Goal: Check status: Check status

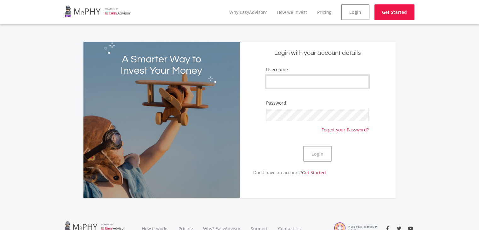
type input "13Gerhard"
click at [393, 133] on div "Login with your account details Username 13Gerhard Password Forgot your Passwor…" at bounding box center [318, 120] width 156 height 156
click at [312, 154] on button "Login" at bounding box center [317, 154] width 28 height 16
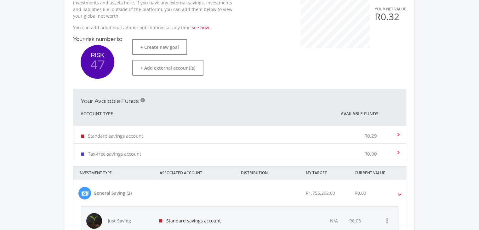
scroll to position [189, 0]
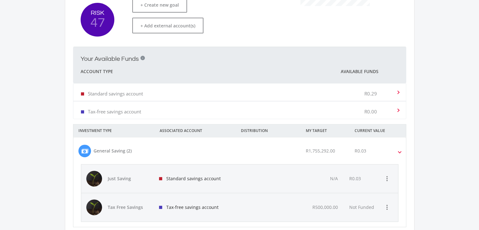
click at [330, 95] on div "Standard savings account R0.29" at bounding box center [238, 92] width 315 height 19
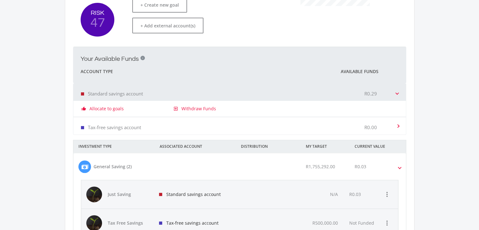
click at [252, 112] on div "thumb_up_alt Allocate to goals exit_to_app Withdraw Funds" at bounding box center [239, 109] width 333 height 16
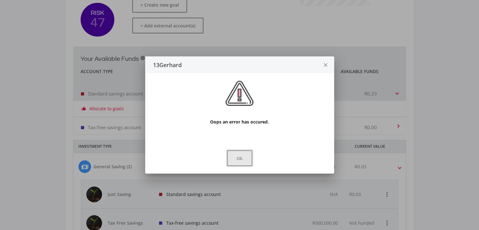
click at [245, 161] on button "Ok" at bounding box center [239, 158] width 25 height 16
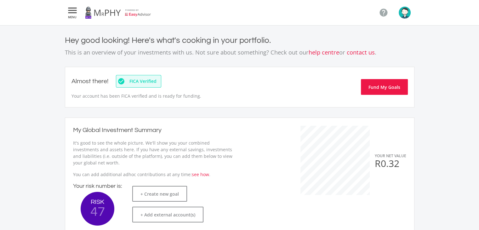
scroll to position [189, 0]
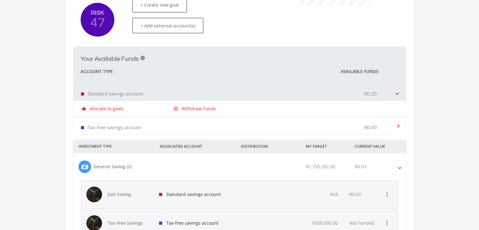
click at [397, 95] on mat-expansion-panel-header "Standard savings account R0.29" at bounding box center [239, 91] width 333 height 17
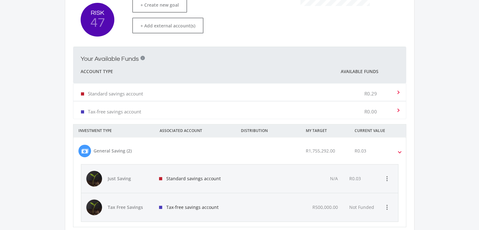
click at [397, 95] on mat-expansion-panel-header "Standard savings account R0.29" at bounding box center [239, 91] width 333 height 17
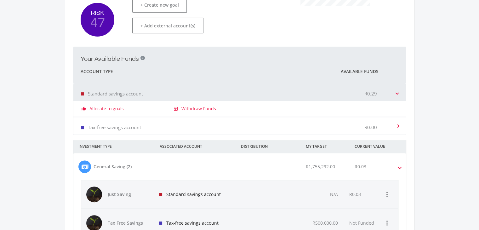
click at [114, 94] on p "Standard savings account" at bounding box center [115, 93] width 55 height 6
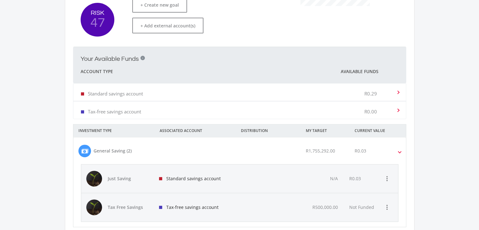
click at [113, 93] on p "Standard savings account" at bounding box center [115, 93] width 55 height 6
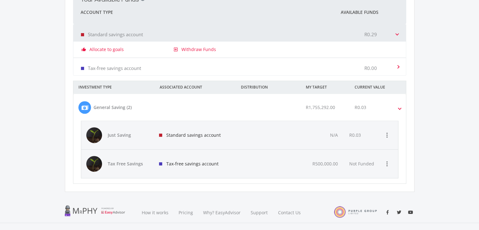
scroll to position [252, 0]
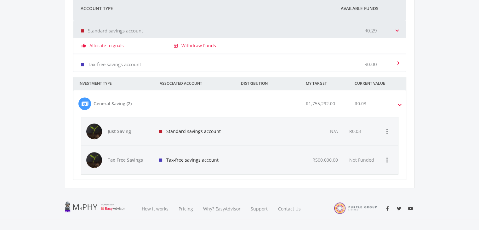
drag, startPoint x: 276, startPoint y: 47, endPoint x: 256, endPoint y: 64, distance: 25.9
click at [256, 64] on div "Tax-free savings account R0.00" at bounding box center [238, 62] width 315 height 19
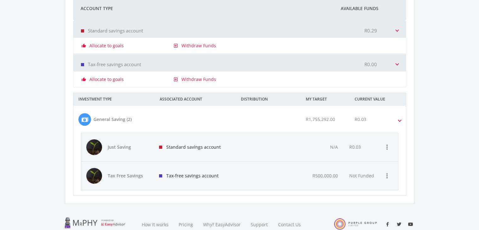
click at [353, 117] on div "R0.03" at bounding box center [382, 119] width 65 height 13
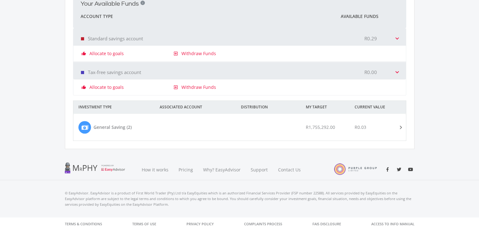
click at [392, 124] on div "R0.03" at bounding box center [382, 127] width 65 height 13
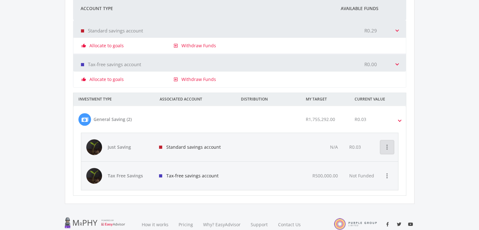
click at [385, 147] on icon "more_vert" at bounding box center [387, 147] width 8 height 8
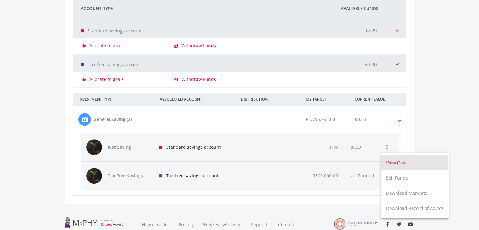
click at [397, 165] on button "View Goal" at bounding box center [415, 162] width 68 height 15
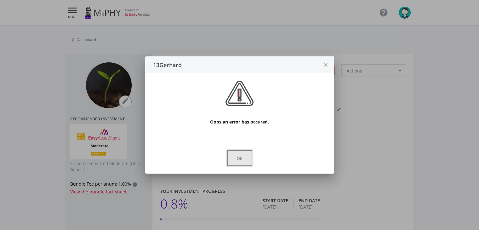
click at [247, 161] on button "Ok" at bounding box center [239, 158] width 25 height 16
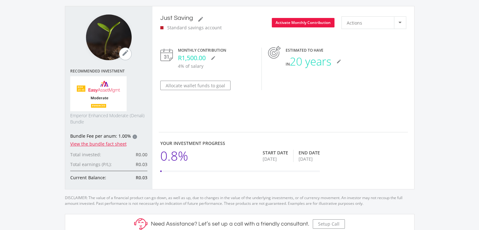
scroll to position [32, 0]
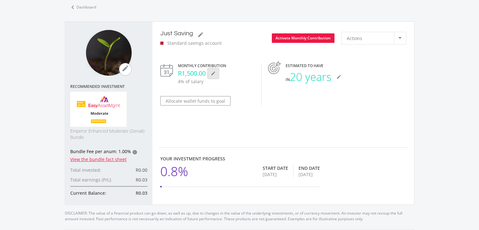
click at [214, 75] on icon "mode_edit" at bounding box center [213, 73] width 5 height 5
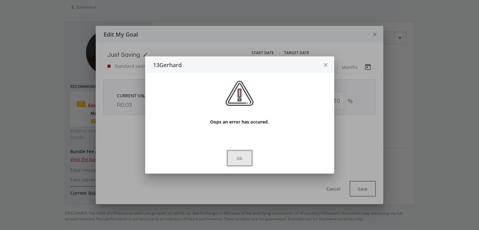
click at [246, 163] on button "Ok" at bounding box center [239, 158] width 25 height 16
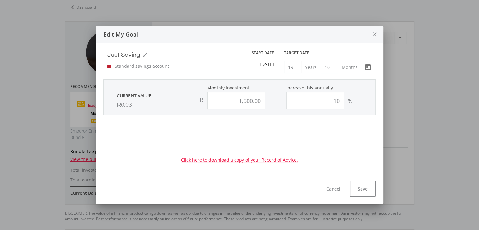
click at [377, 36] on icon "close" at bounding box center [375, 34] width 6 height 17
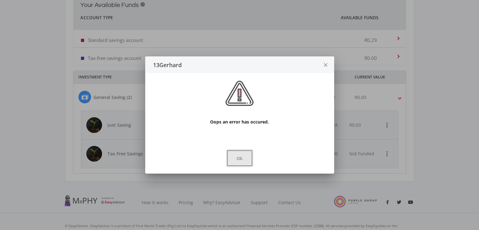
click at [243, 162] on button "Ok" at bounding box center [239, 158] width 25 height 16
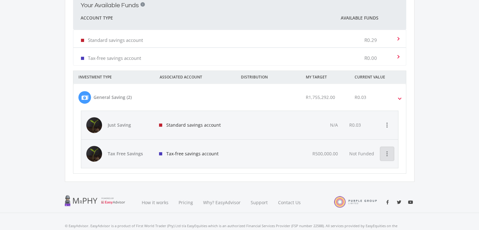
click at [389, 156] on icon "more_vert" at bounding box center [387, 154] width 8 height 8
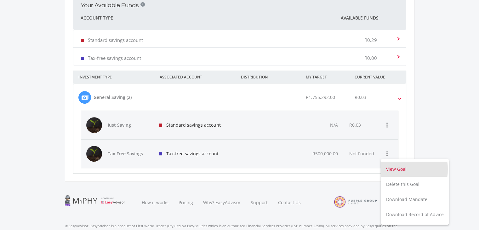
click at [397, 169] on button "View Goal" at bounding box center [415, 169] width 68 height 15
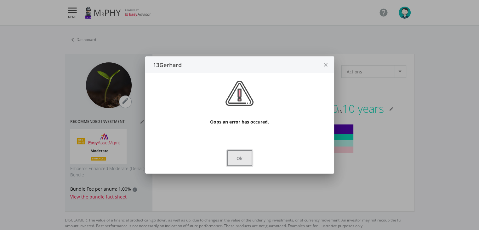
click at [245, 157] on button "Ok" at bounding box center [239, 158] width 25 height 16
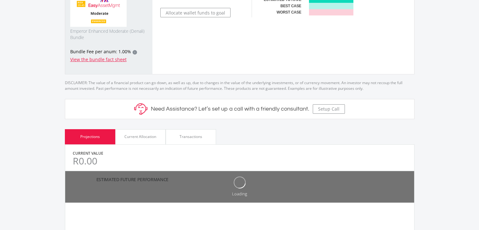
scroll to position [157, 0]
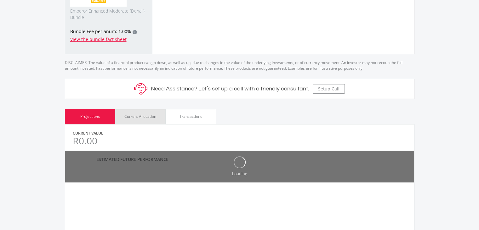
click at [146, 120] on div "Current Allocation" at bounding box center [140, 116] width 50 height 15
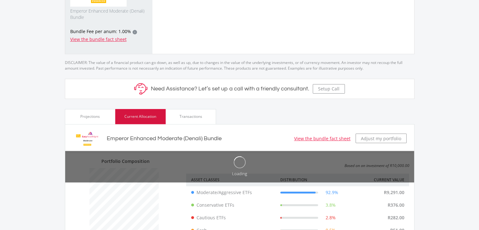
scroll to position [106, 116]
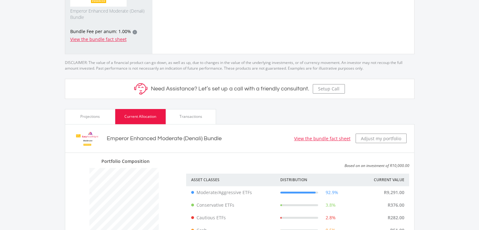
click at [201, 122] on div "Transactions" at bounding box center [191, 116] width 50 height 15
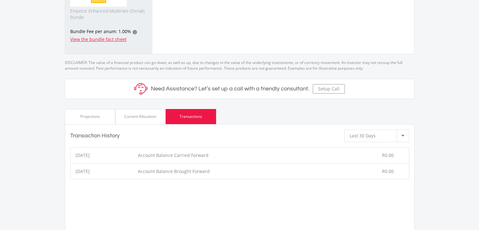
click at [153, 115] on div "Current Allocation" at bounding box center [140, 117] width 32 height 6
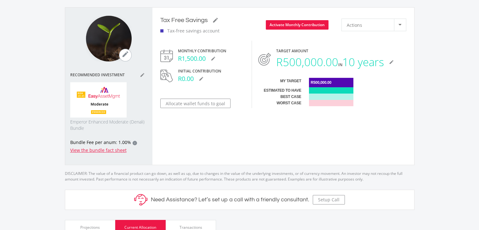
scroll to position [31, 0]
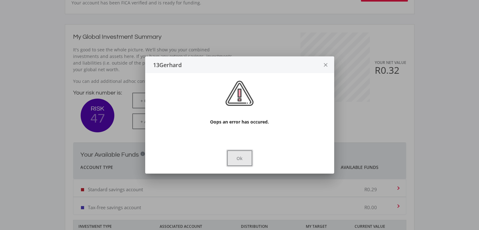
click at [244, 159] on button "Ok" at bounding box center [239, 158] width 25 height 16
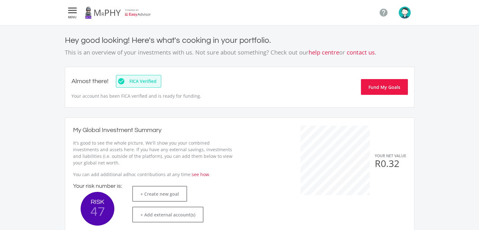
scroll to position [93, 0]
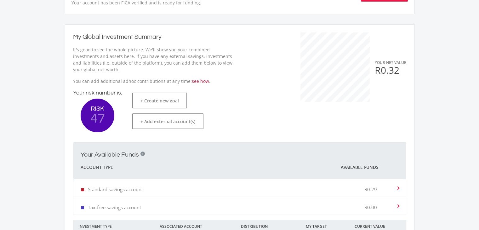
click at [394, 186] on div "R0.29" at bounding box center [379, 187] width 31 height 19
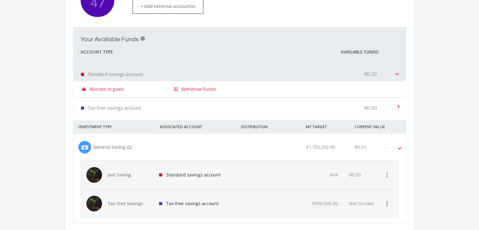
scroll to position [291, 0]
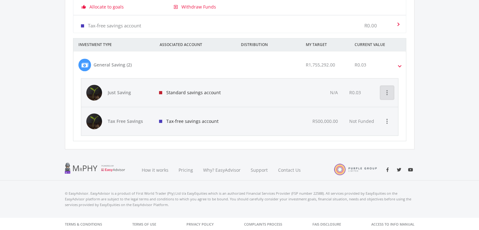
click at [386, 93] on icon "more_vert" at bounding box center [387, 93] width 8 height 8
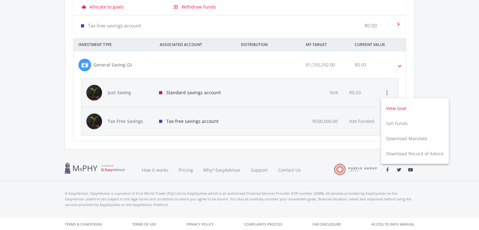
click at [390, 109] on button "View Goal" at bounding box center [415, 108] width 68 height 15
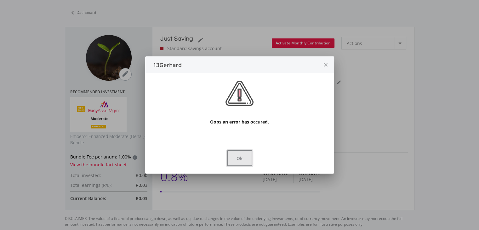
click at [230, 165] on button "Ok" at bounding box center [239, 158] width 25 height 16
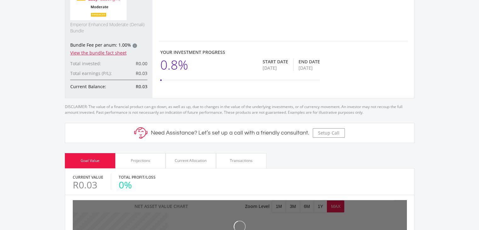
scroll to position [153, 0]
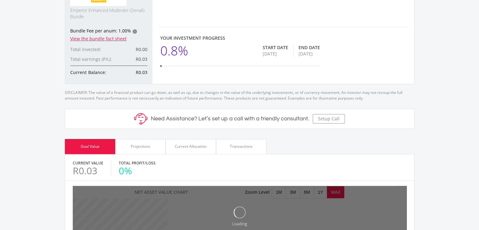
click at [189, 145] on div "Current Allocation" at bounding box center [191, 147] width 32 height 6
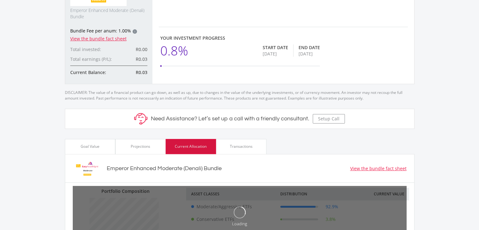
scroll to position [314836, 314825]
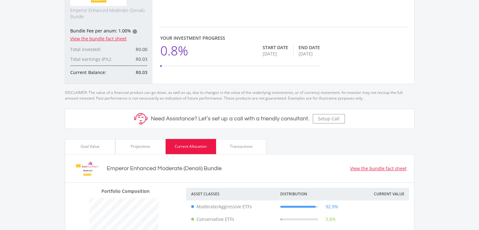
click at [241, 141] on div "Transactions" at bounding box center [241, 146] width 50 height 15
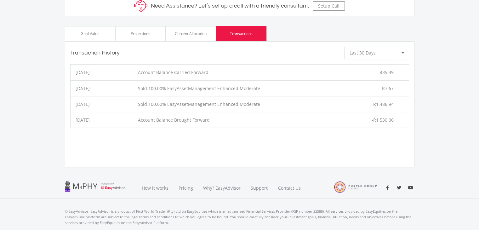
scroll to position [284, 0]
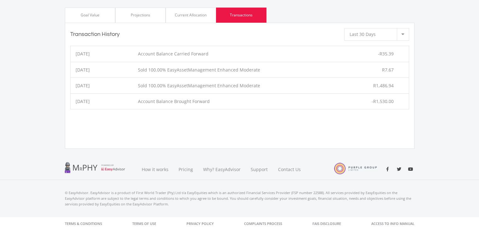
click at [408, 31] on div at bounding box center [403, 34] width 12 height 12
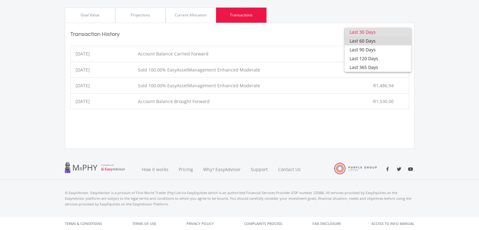
click at [387, 41] on span "Last 60 Days" at bounding box center [378, 41] width 57 height 9
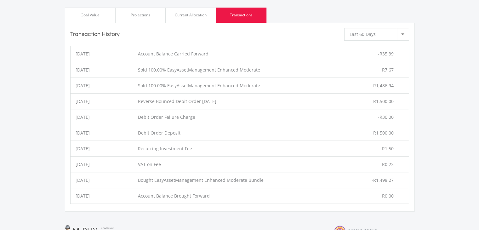
click at [322, 8] on div "Goal Value Projections Current Allocation Transactions" at bounding box center [240, 15] width 350 height 15
